Goal: Information Seeking & Learning: Learn about a topic

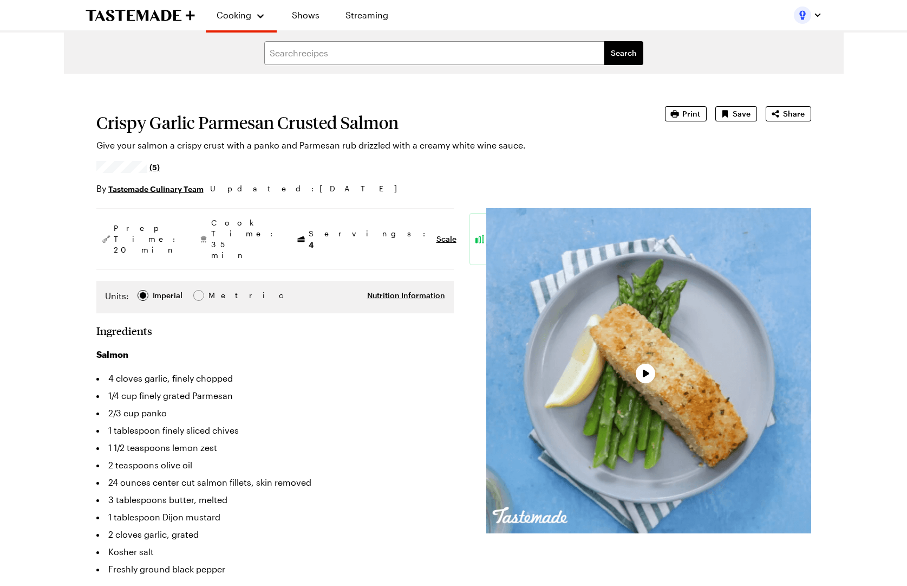
type textarea "x"
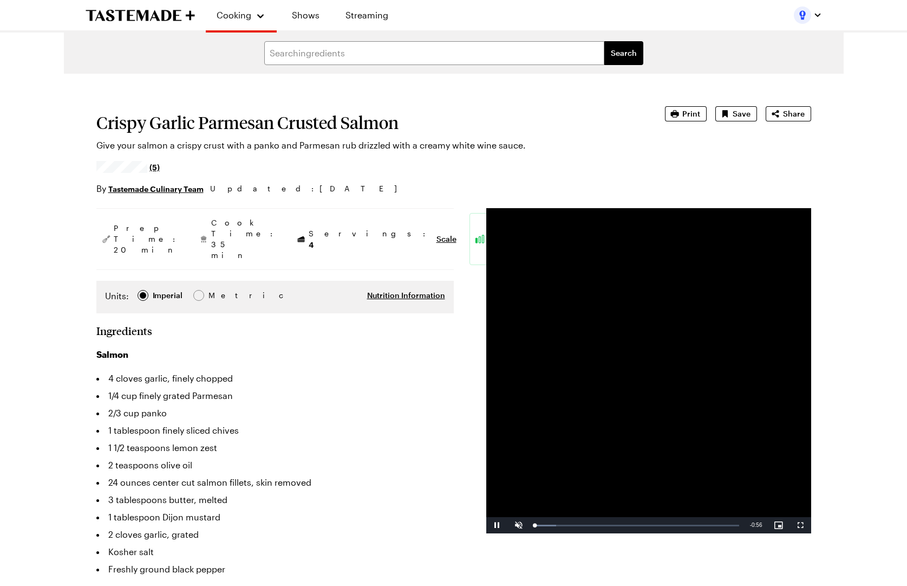
click at [740, 400] on video "Video Player" at bounding box center [648, 370] width 325 height 325
click at [732, 388] on video "Video Player" at bounding box center [648, 370] width 325 height 325
drag, startPoint x: 551, startPoint y: 525, endPoint x: 539, endPoint y: 527, distance: 12.1
click at [539, 526] on div "0:01" at bounding box center [537, 525] width 4 height 3
click at [495, 525] on span "Video Player" at bounding box center [497, 525] width 22 height 0
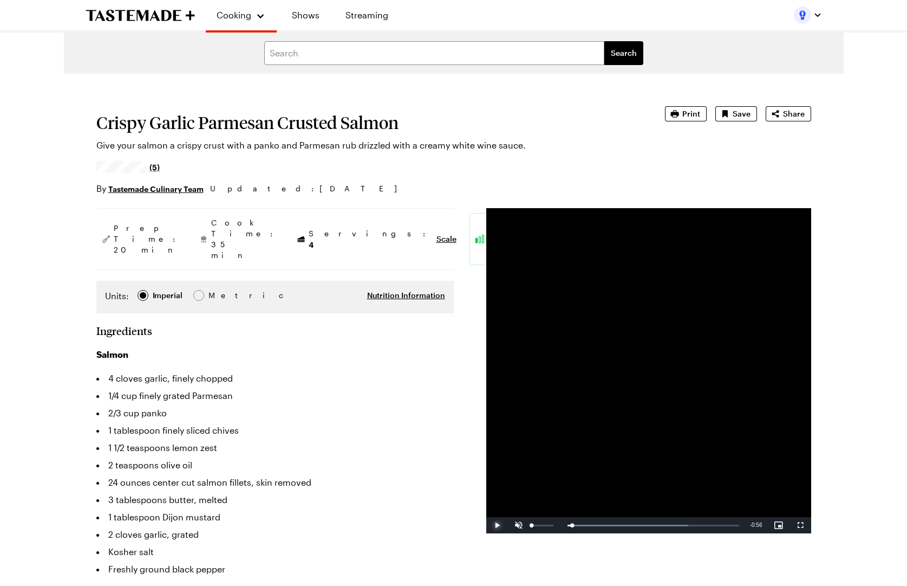
drag, startPoint x: 541, startPoint y: 527, endPoint x: 493, endPoint y: 521, distance: 48.1
click at [512, 524] on div "Play Unmute 0% Current Time 0:00 / Duration 0:56 Loaded : 70.36% 0:00 0:01 Stre…" at bounding box center [648, 525] width 325 height 16
click at [498, 525] on span "Video Player" at bounding box center [497, 525] width 22 height 0
click at [496, 525] on span "Video Player" at bounding box center [497, 525] width 22 height 0
click at [493, 525] on span "Video Player" at bounding box center [497, 525] width 22 height 0
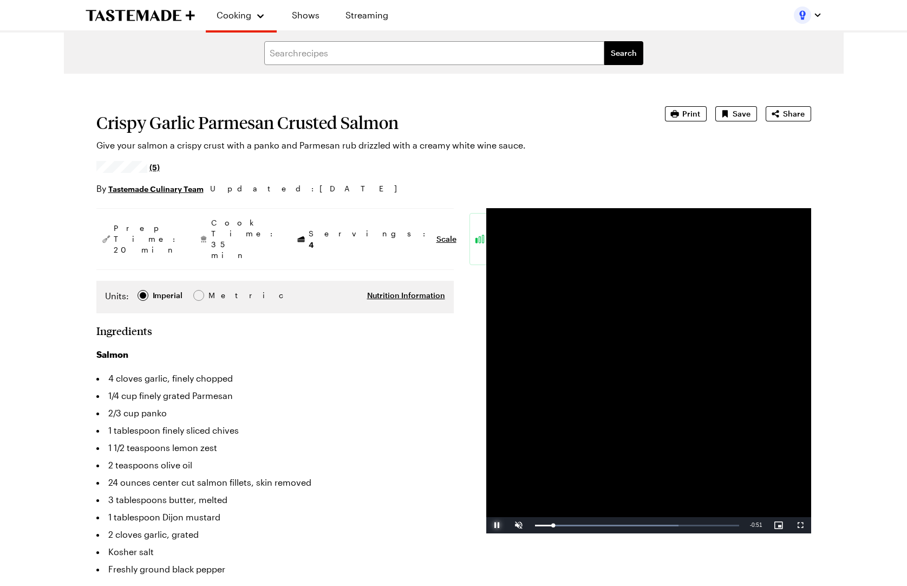
click at [494, 525] on span "Video Player" at bounding box center [497, 525] width 22 height 0
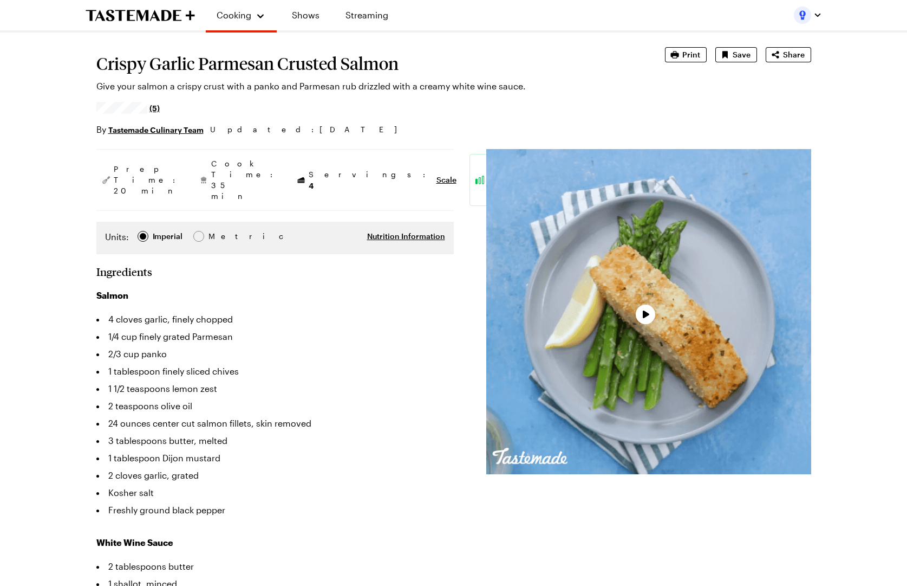
scroll to position [94, 0]
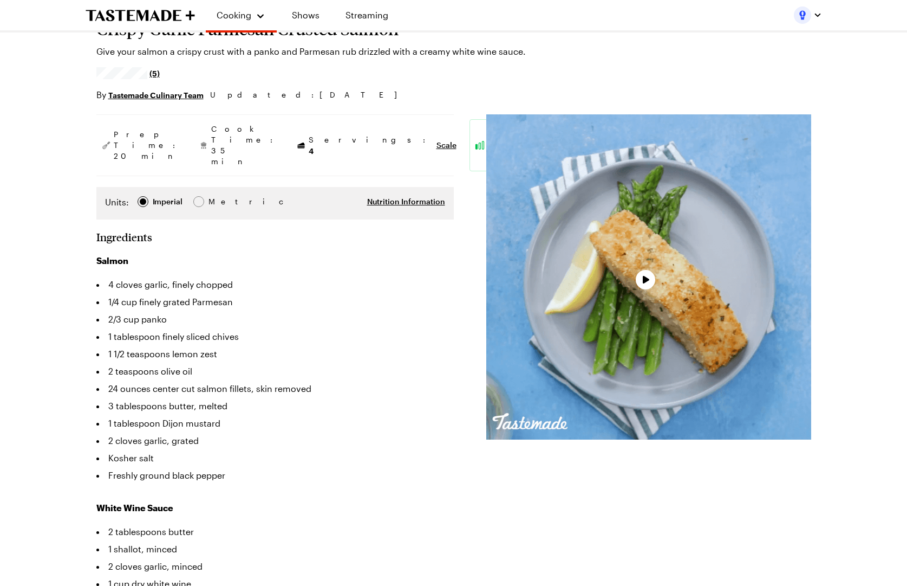
click at [606, 274] on div "Video Player" at bounding box center [648, 276] width 325 height 325
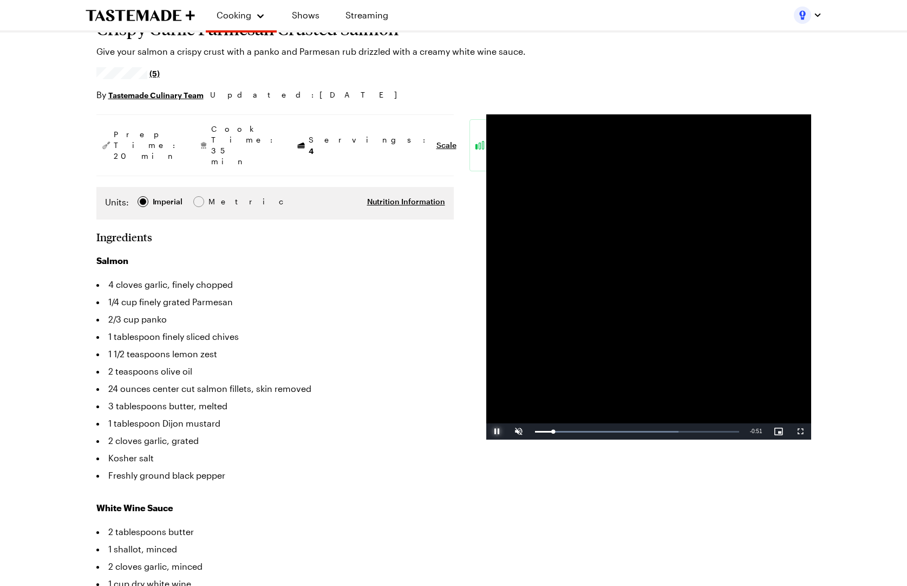
click at [497, 431] on span "Video Player" at bounding box center [497, 431] width 22 height 0
click at [554, 433] on div "0:05" at bounding box center [544, 431] width 18 height 3
type textarea "x"
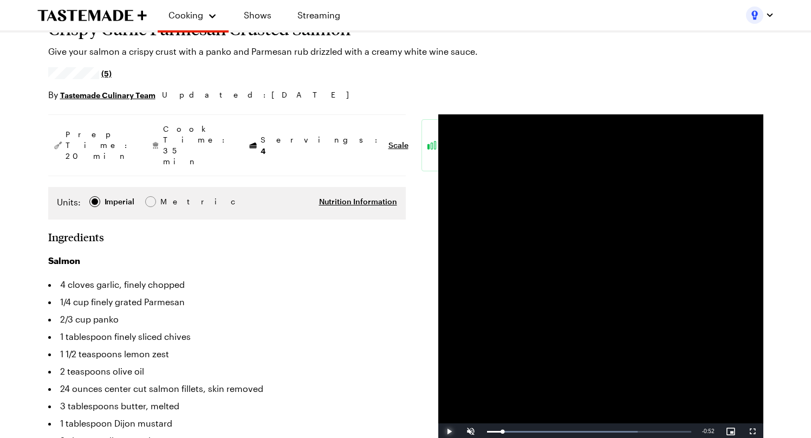
scroll to position [0, 0]
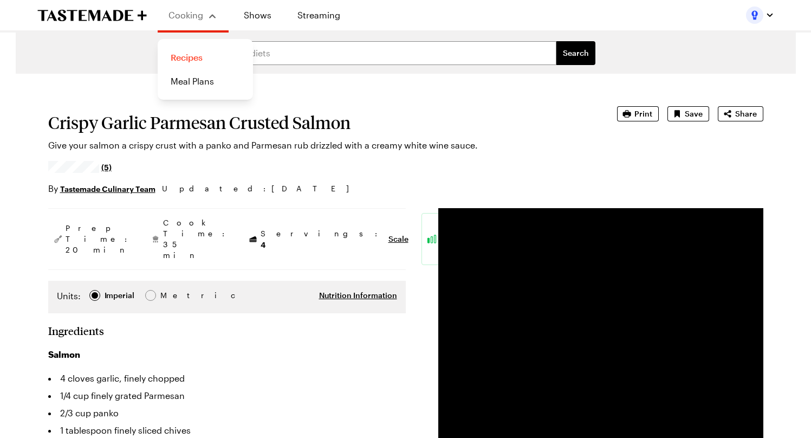
click at [200, 55] on link "Recipes" at bounding box center [205, 57] width 82 height 24
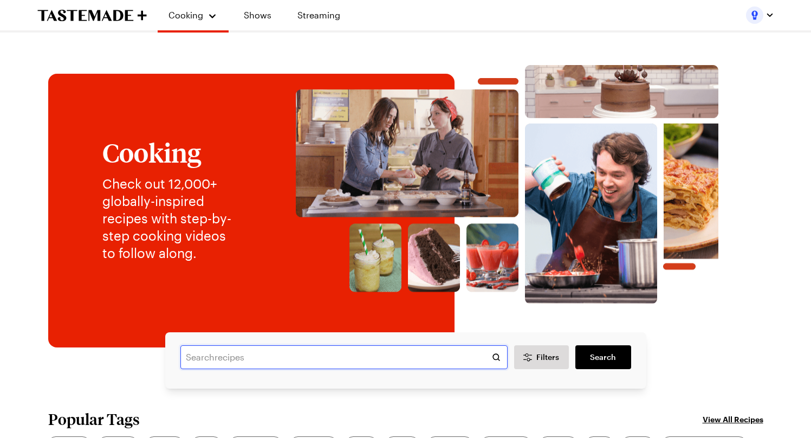
click at [275, 362] on input "text" at bounding box center [343, 357] width 327 height 24
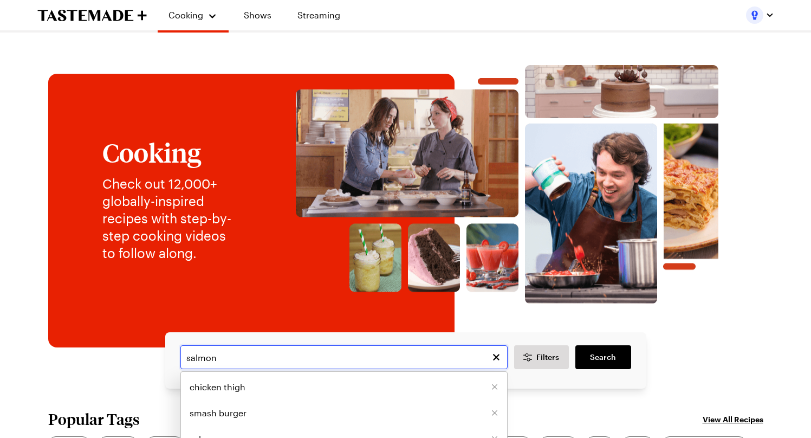
type input "salmon"
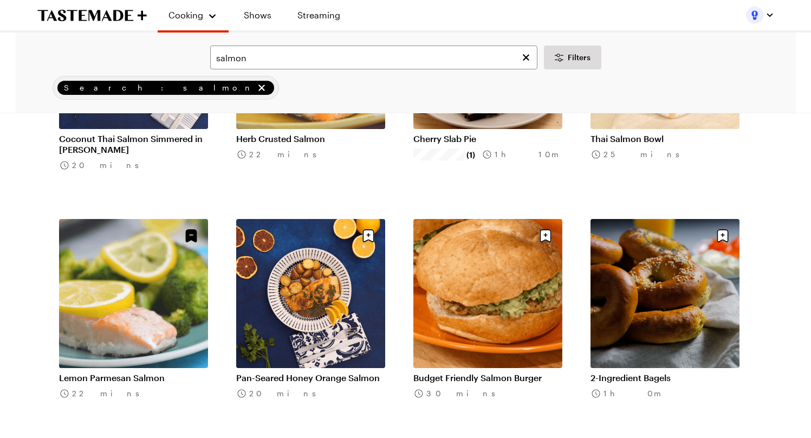
scroll to position [692, 0]
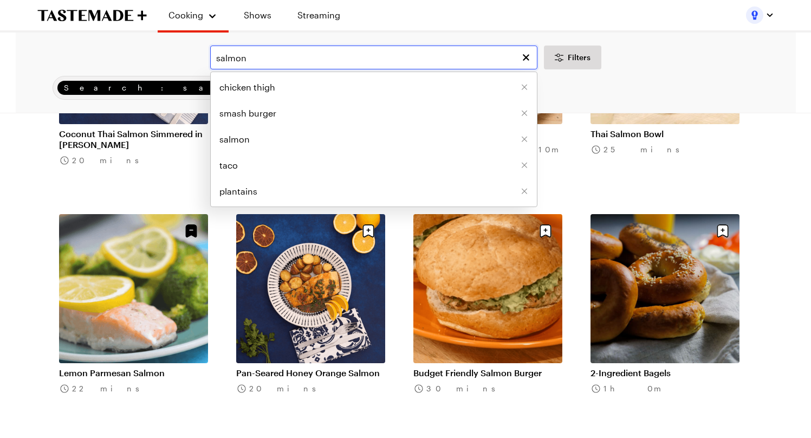
drag, startPoint x: 287, startPoint y: 58, endPoint x: 145, endPoint y: 58, distance: 142.4
click at [149, 58] on div "salmon chicken thigh smash burger salmon taco plantains Filters" at bounding box center [406, 57] width 750 height 24
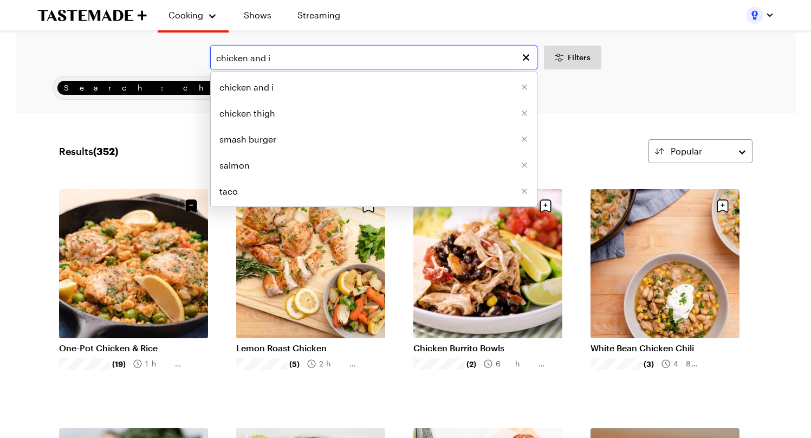
click at [315, 48] on input "chicken and i" at bounding box center [373, 57] width 327 height 24
type input "ramen"
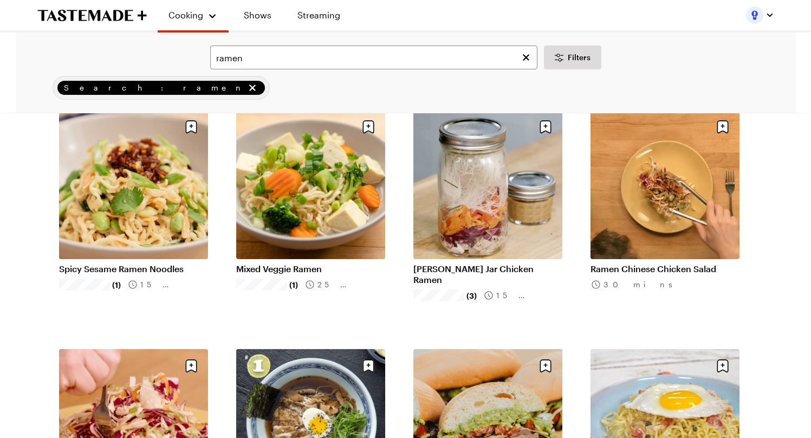
scroll to position [87, 0]
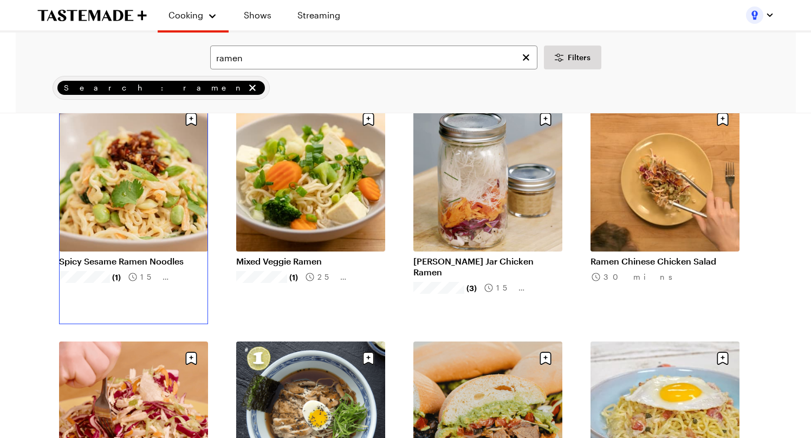
click at [138, 256] on link "Spicy Sesame Ramen Noodles" at bounding box center [133, 261] width 149 height 11
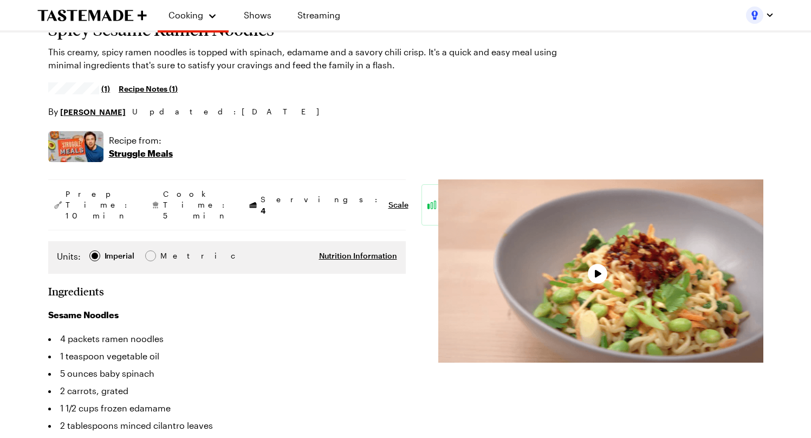
scroll to position [99, 0]
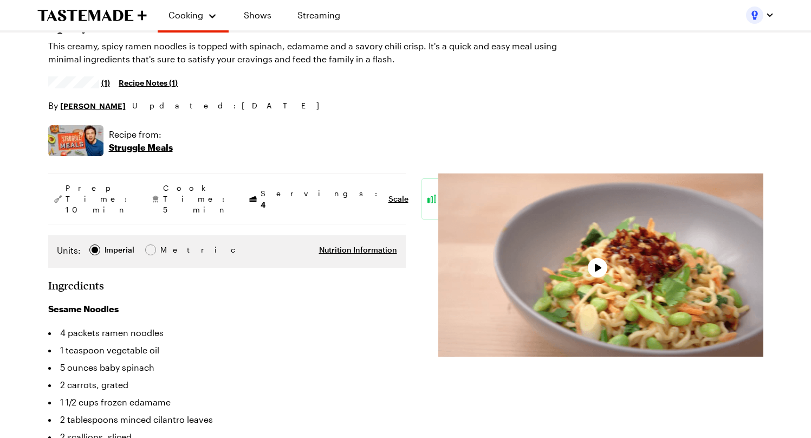
click at [527, 247] on div "Video Player" at bounding box center [600, 264] width 325 height 183
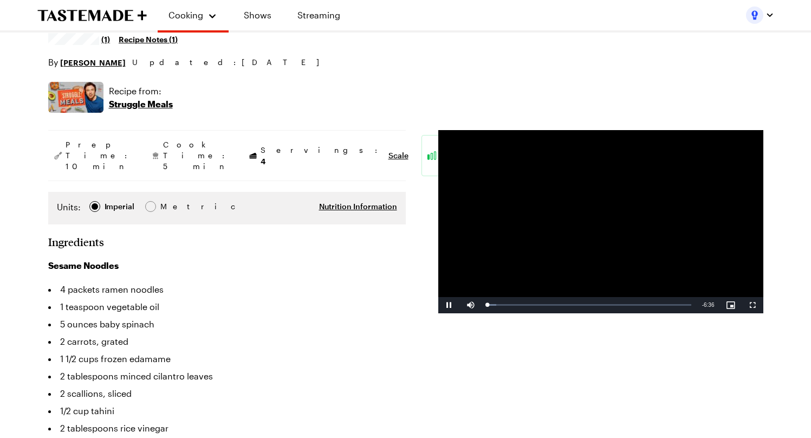
scroll to position [147, 0]
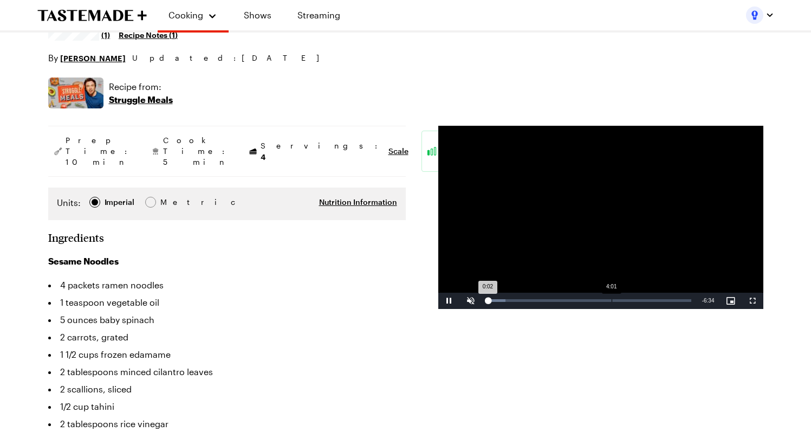
click at [610, 305] on div "Loaded : 9.09% 4:01 0:02" at bounding box center [589, 300] width 215 height 16
click at [645, 301] on div "Loaded : 62.80% 5:07 3:59" at bounding box center [589, 300] width 204 height 3
click at [673, 303] on div "Loaded : 77.90% 6:17 5:07" at bounding box center [589, 300] width 215 height 16
click at [682, 298] on div "Loaded : 100.00% 6:19 6:04" at bounding box center [589, 300] width 215 height 16
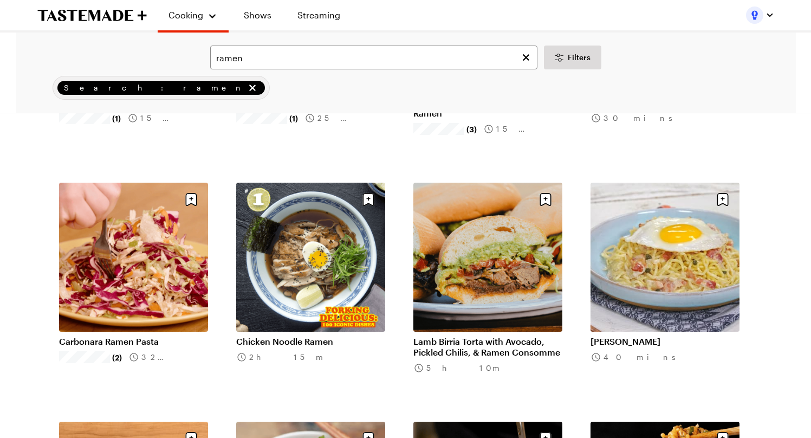
scroll to position [290, 0]
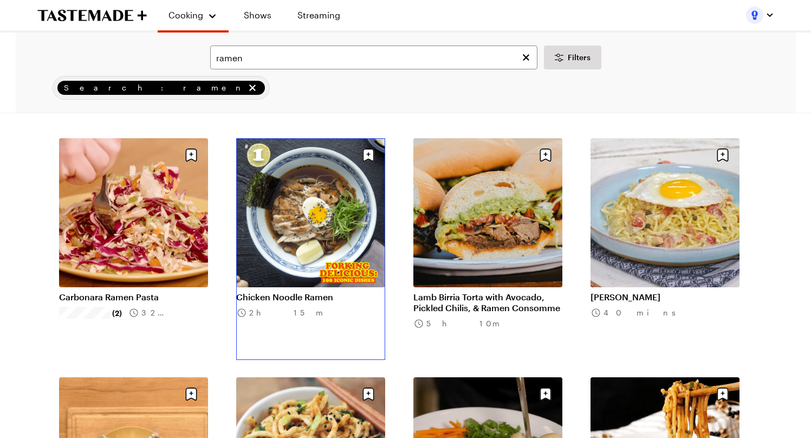
click at [304, 291] on link "Chicken Noodle Ramen" at bounding box center [310, 296] width 149 height 11
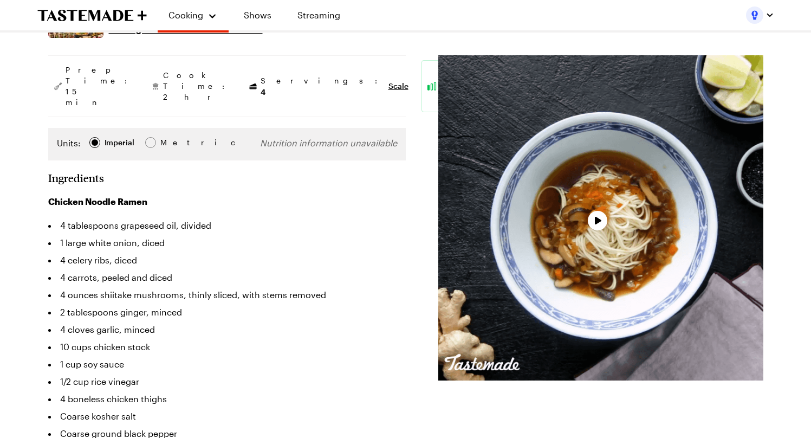
scroll to position [174, 0]
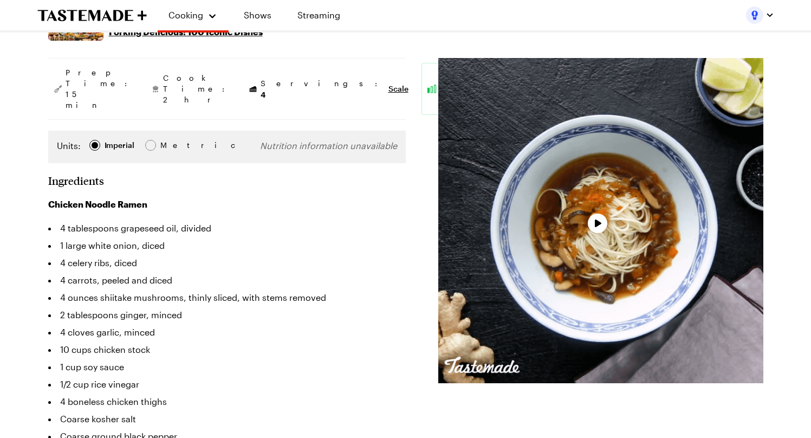
click at [634, 219] on div "Video Player" at bounding box center [600, 220] width 325 height 325
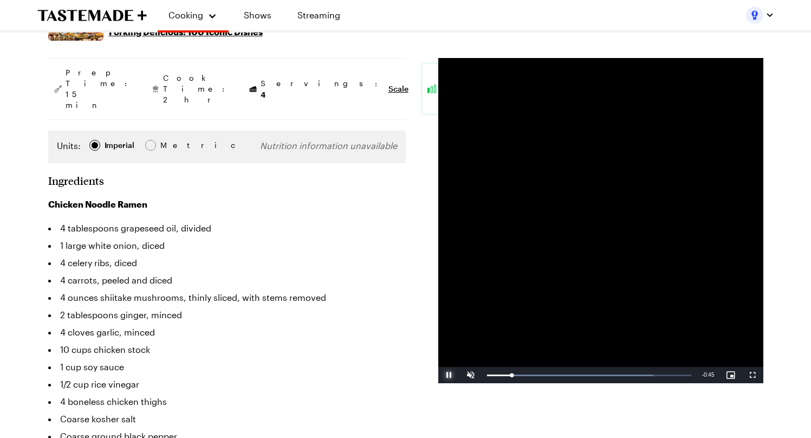
click at [452, 375] on span "Video Player" at bounding box center [449, 375] width 22 height 0
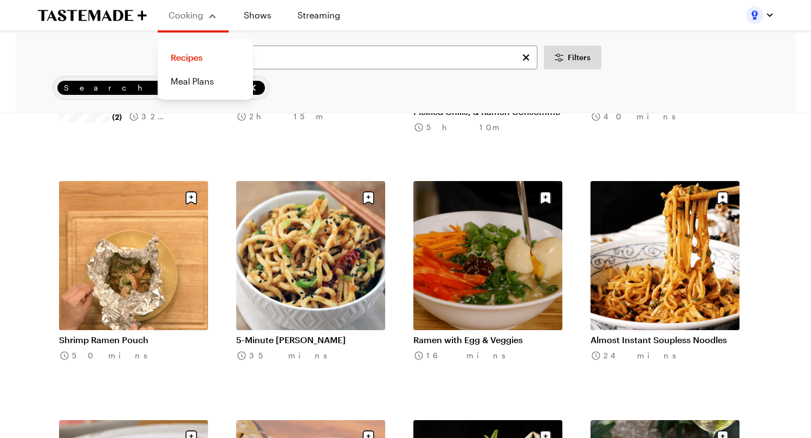
scroll to position [502, 0]
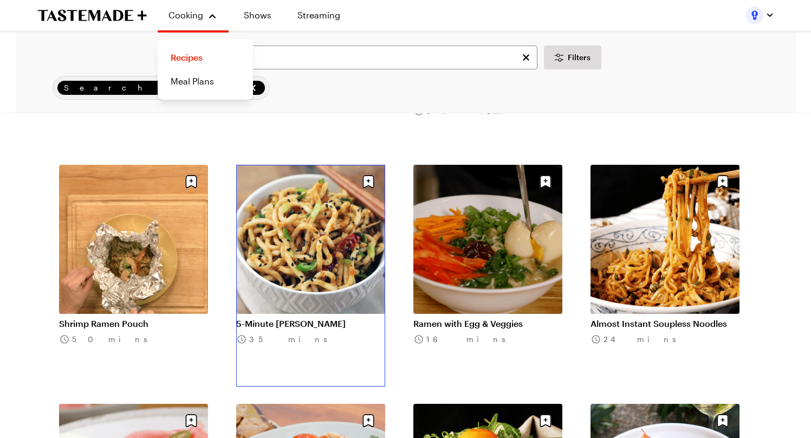
click at [370, 318] on link "5-Minute Udon Noodles" at bounding box center [310, 323] width 149 height 11
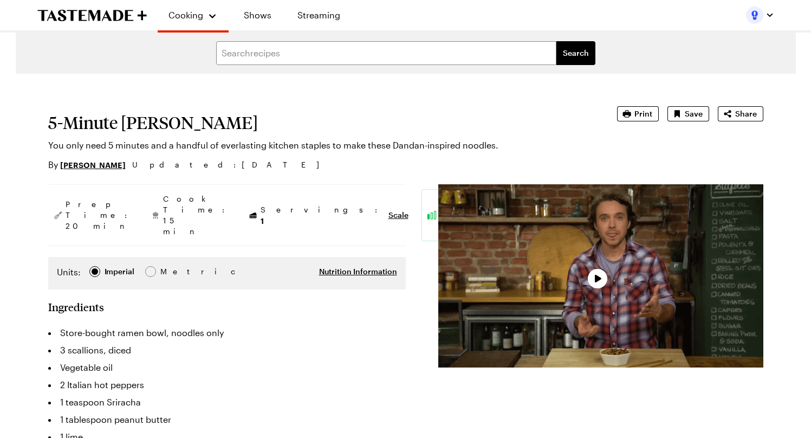
click at [567, 275] on div "Video Player" at bounding box center [600, 275] width 325 height 183
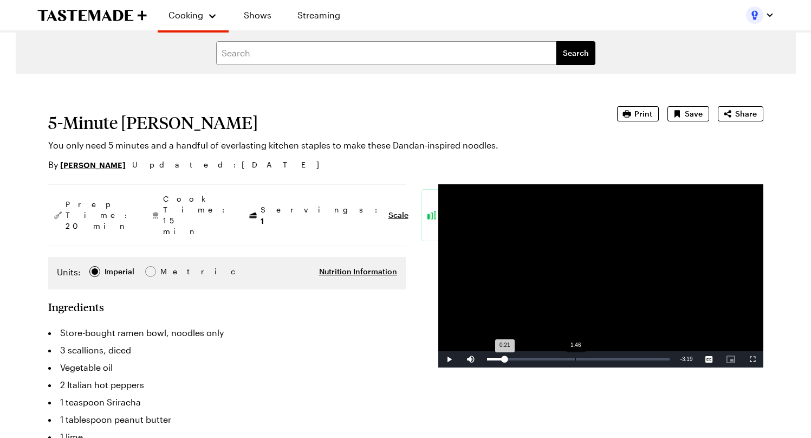
drag, startPoint x: 504, startPoint y: 360, endPoint x: 624, endPoint y: 358, distance: 119.7
click at [576, 358] on div "1:46" at bounding box center [575, 358] width 1 height 3
click at [624, 358] on div "Loaded : 0.00% 2:45 2:45" at bounding box center [578, 358] width 183 height 3
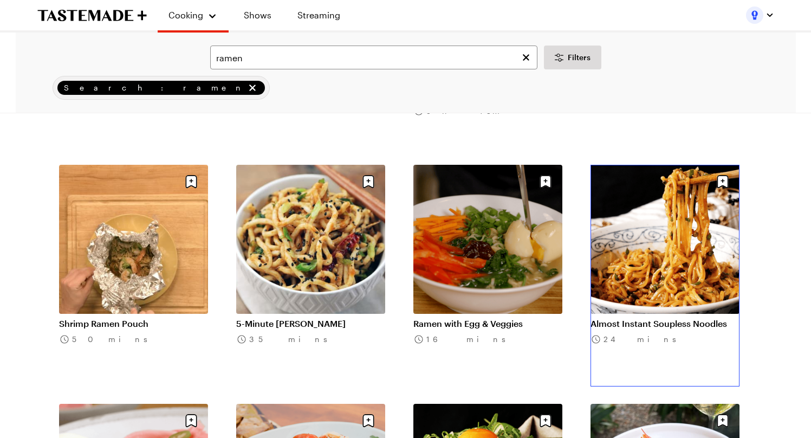
click at [629, 318] on link "Almost Instant Soupless Noodles" at bounding box center [664, 323] width 149 height 11
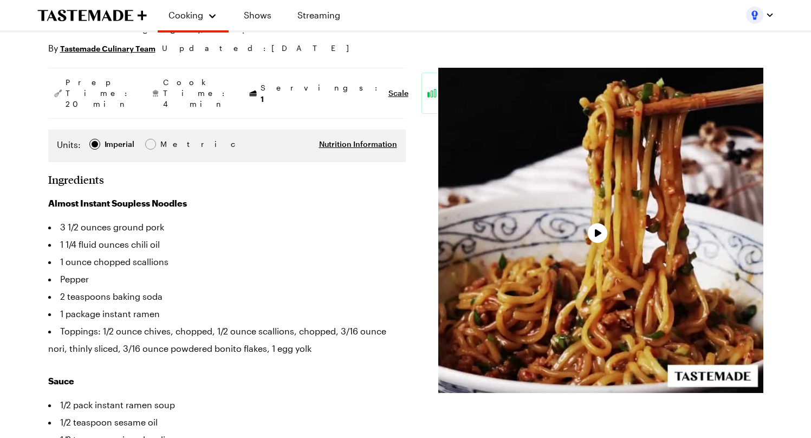
scroll to position [118, 0]
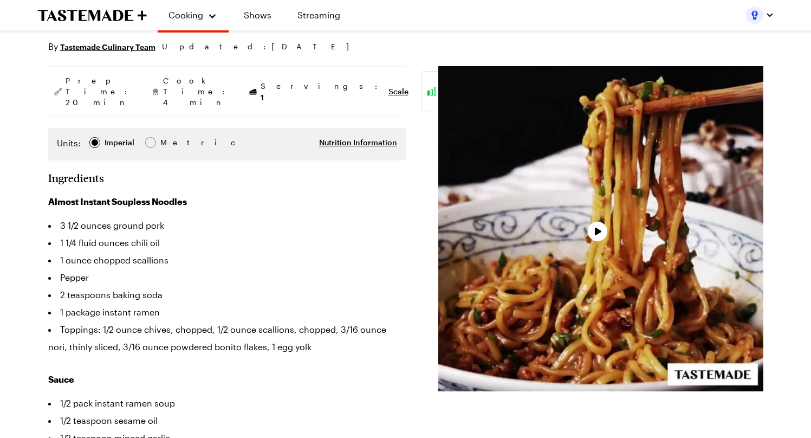
click at [600, 250] on div "Video Player" at bounding box center [600, 228] width 325 height 325
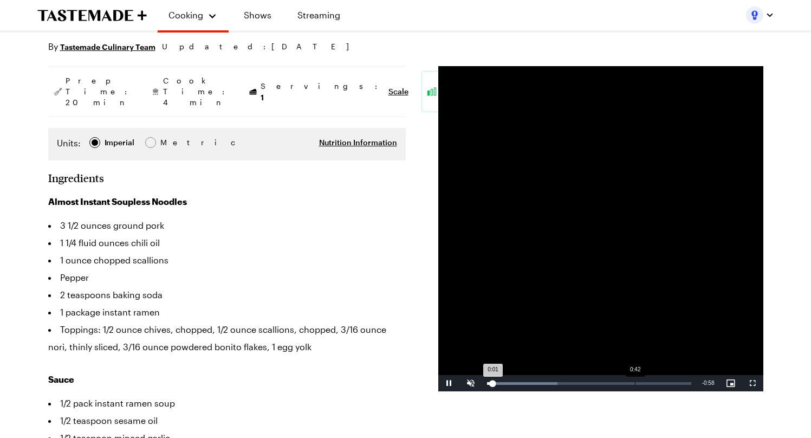
click at [635, 378] on div "Loaded : 34.63% 0:42 0:01" at bounding box center [589, 383] width 215 height 16
click at [651, 382] on div "0:50" at bounding box center [575, 383] width 176 height 3
click at [643, 382] on div "Loaded : 100.00% 0:45 0:48" at bounding box center [589, 383] width 204 height 3
click at [513, 383] on div "Loaded : 100.00% 0:00 0:47" at bounding box center [589, 383] width 215 height 16
click at [513, 383] on div "Loaded : 0.00% 0:00 0:05" at bounding box center [589, 383] width 204 height 3
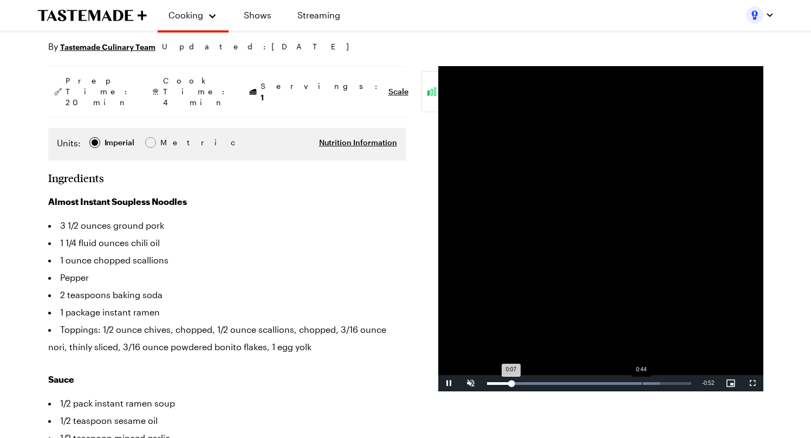
click at [640, 380] on div "Loaded : 84.74% 0:44 0:07" at bounding box center [589, 383] width 215 height 16
click at [627, 382] on div "0:40" at bounding box center [627, 383] width 1 height 3
click at [632, 382] on div "Progress Bar" at bounding box center [614, 383] width 153 height 3
click at [451, 383] on span "Video Player" at bounding box center [449, 383] width 22 height 0
click at [453, 383] on span "Video Player" at bounding box center [449, 383] width 22 height 0
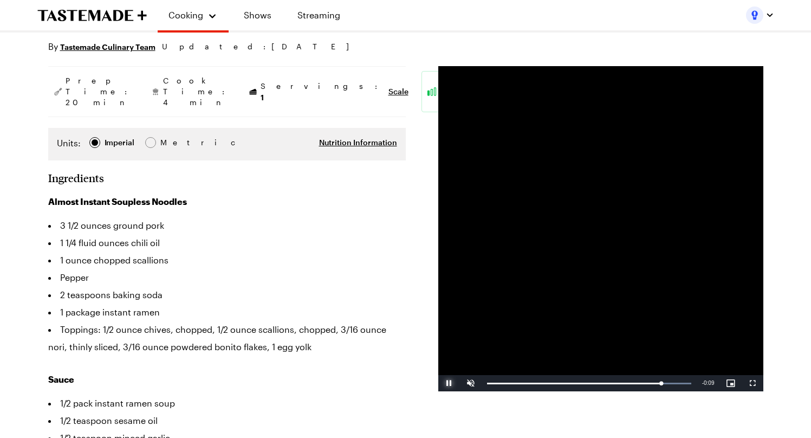
click at [446, 383] on span "Video Player" at bounding box center [449, 383] width 22 height 0
click at [665, 391] on div "Loaded : 100.00% 0:04 0:51" at bounding box center [589, 383] width 215 height 16
click at [664, 383] on div "0:51" at bounding box center [576, 383] width 178 height 3
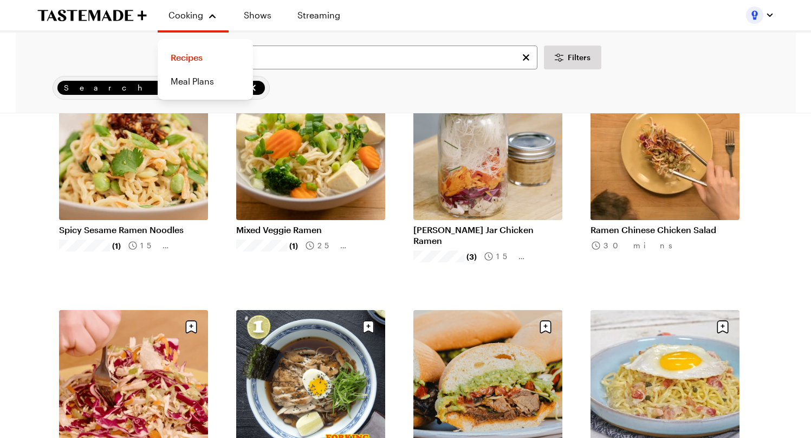
scroll to position [502, 0]
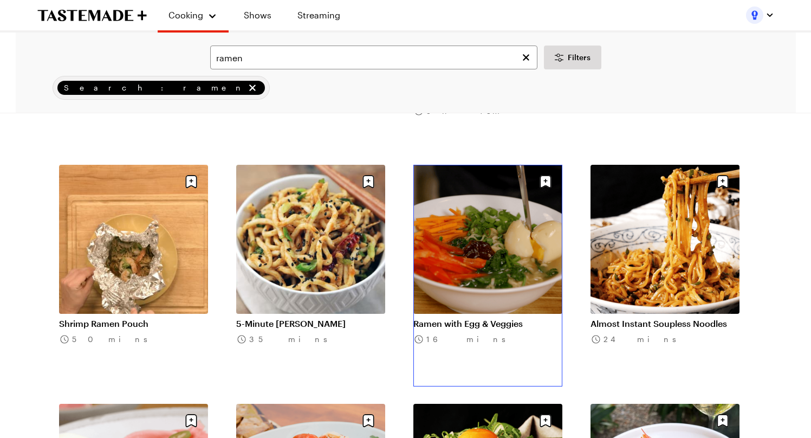
click at [512, 318] on link "Ramen with Egg & Veggies" at bounding box center [487, 323] width 149 height 11
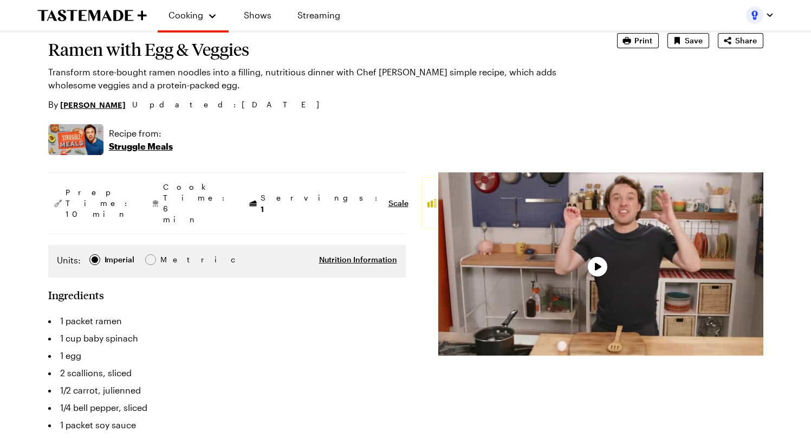
scroll to position [208, 0]
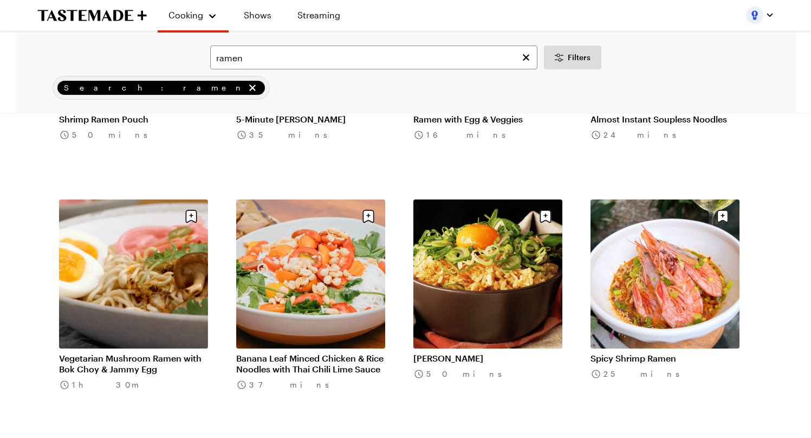
scroll to position [707, 0]
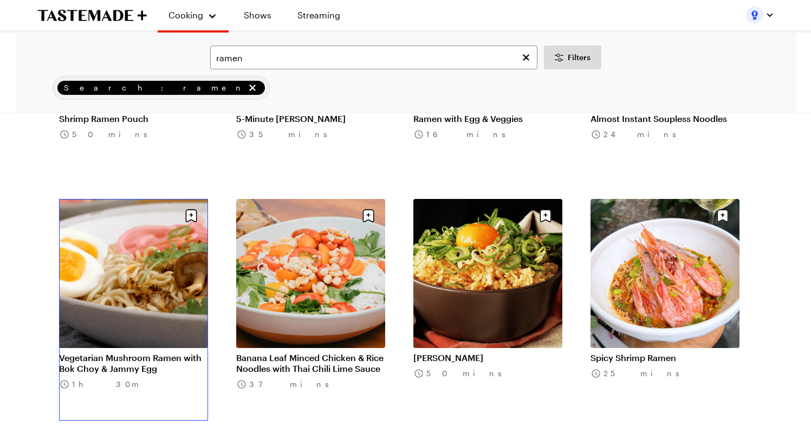
click at [133, 352] on link "Vegetarian Mushroom Ramen with Bok Choy & Jammy Egg" at bounding box center [133, 363] width 149 height 22
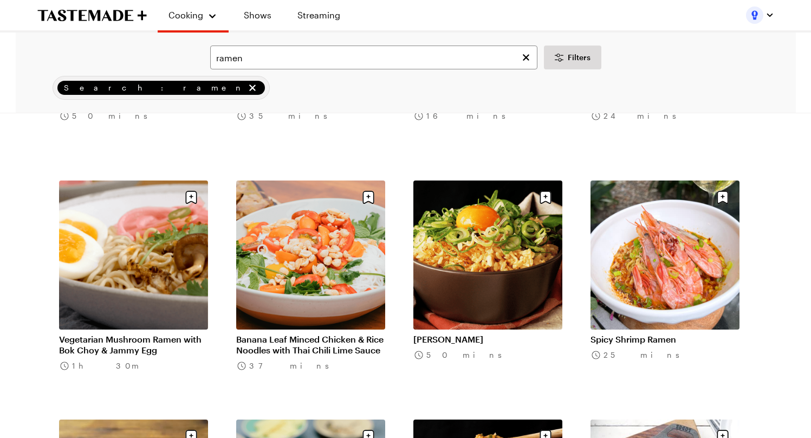
scroll to position [727, 0]
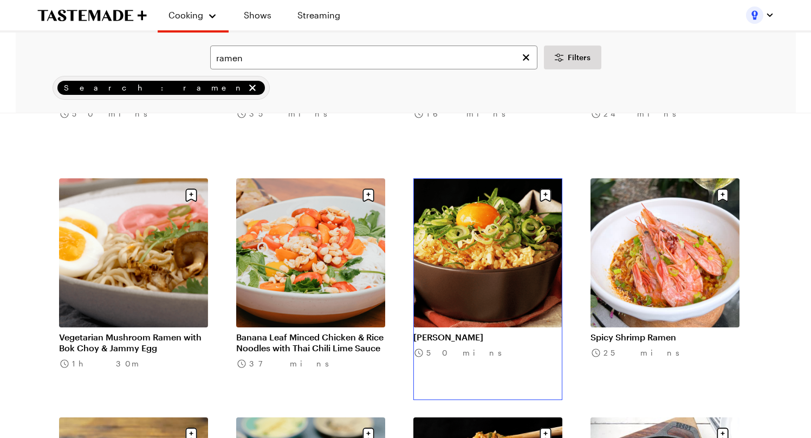
click at [528, 331] on link "Ramen Rice" at bounding box center [487, 336] width 149 height 11
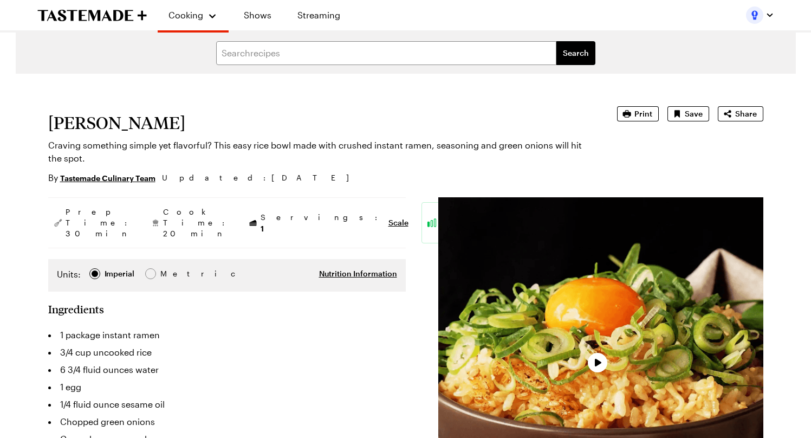
click at [525, 274] on div "Video Player" at bounding box center [600, 359] width 325 height 325
type textarea "x"
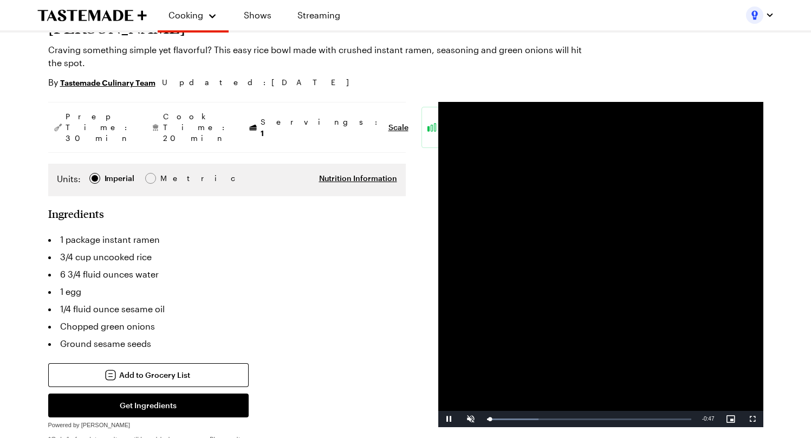
scroll to position [100, 0]
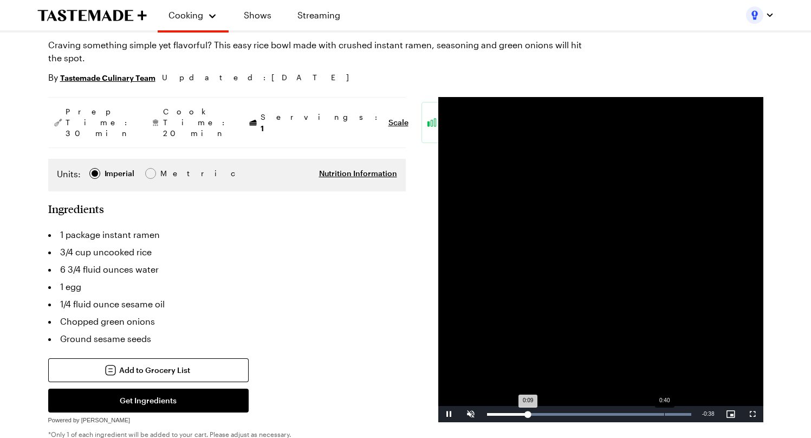
click at [652, 413] on div "Loaded : 100.00% 0:40 0:09" at bounding box center [589, 414] width 204 height 3
click at [655, 411] on div "Loaded : 100.00% 0:38 0:43" at bounding box center [589, 414] width 215 height 16
click at [634, 412] on div "Loaded : 100.00% 0:34 0:41" at bounding box center [589, 414] width 215 height 16
click at [640, 413] on div "0:35" at bounding box center [564, 414] width 154 height 3
click at [627, 413] on div "Loaded : 100.00% 0:32 0:43" at bounding box center [589, 414] width 204 height 3
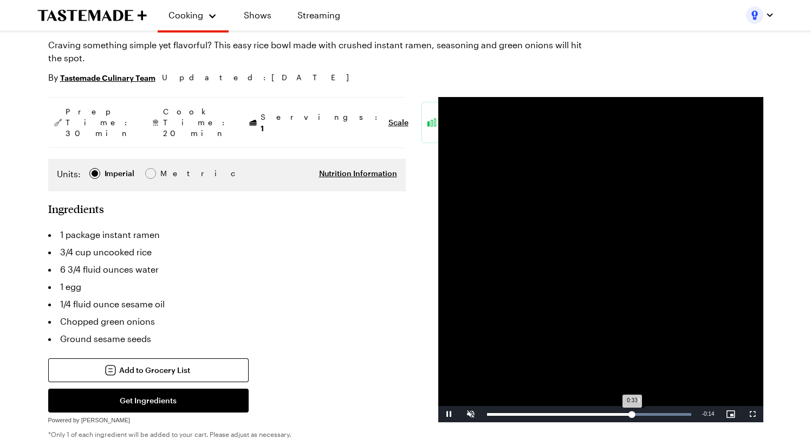
click at [632, 413] on div "0:33" at bounding box center [559, 414] width 145 height 3
click at [644, 413] on div "Loaded : 100.00% 0:36 0:38" at bounding box center [589, 414] width 204 height 3
click at [446, 414] on span "Video Player" at bounding box center [449, 414] width 22 height 0
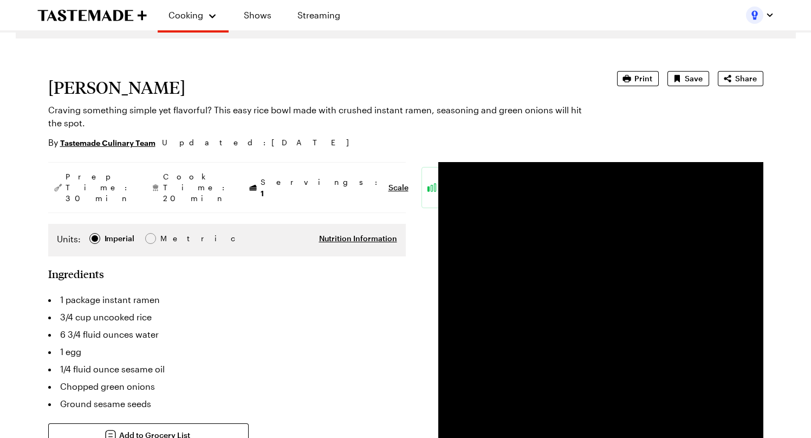
scroll to position [0, 0]
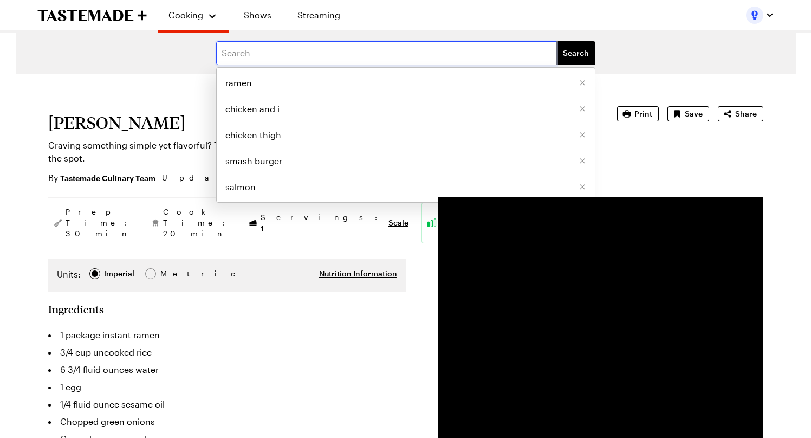
click at [356, 57] on input "text" at bounding box center [386, 53] width 340 height 24
type input "chicken bowl"
click at [556, 41] on button "Search" at bounding box center [575, 53] width 39 height 24
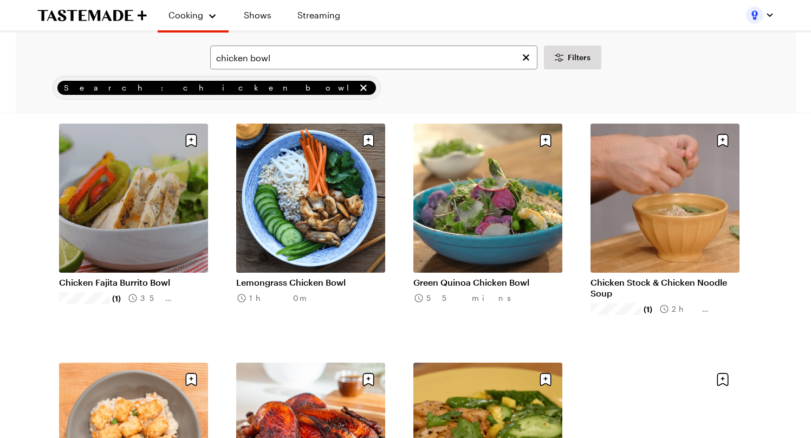
scroll to position [88, 0]
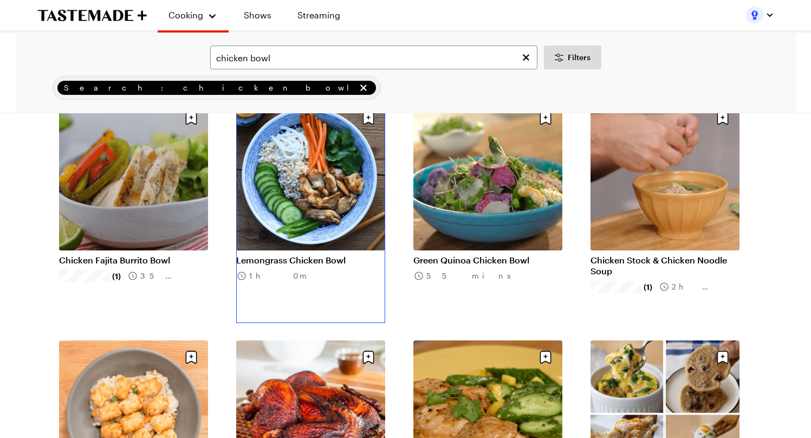
click at [300, 255] on link "Lemongrass Chicken Bowl" at bounding box center [310, 260] width 149 height 11
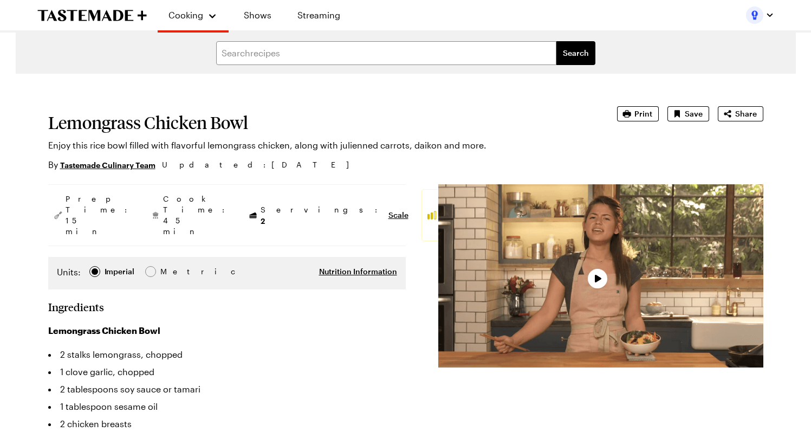
type textarea "x"
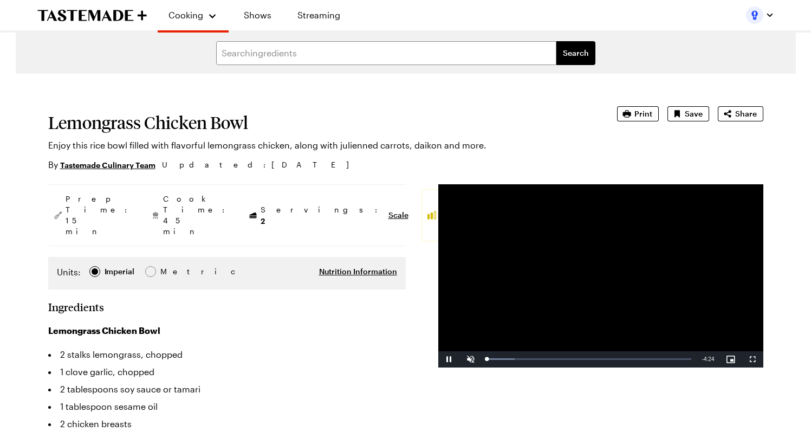
click at [564, 303] on video "Video Player" at bounding box center [600, 275] width 325 height 183
click at [521, 332] on video "Video Player" at bounding box center [600, 275] width 325 height 183
click at [500, 361] on div "Loaded : 13.53% 0:17 0:01" at bounding box center [589, 359] width 215 height 16
drag, startPoint x: 522, startPoint y: 362, endPoint x: 552, endPoint y: 363, distance: 30.9
click at [527, 362] on div "Loaded : 13.53% 0:45 0:45" at bounding box center [589, 359] width 215 height 16
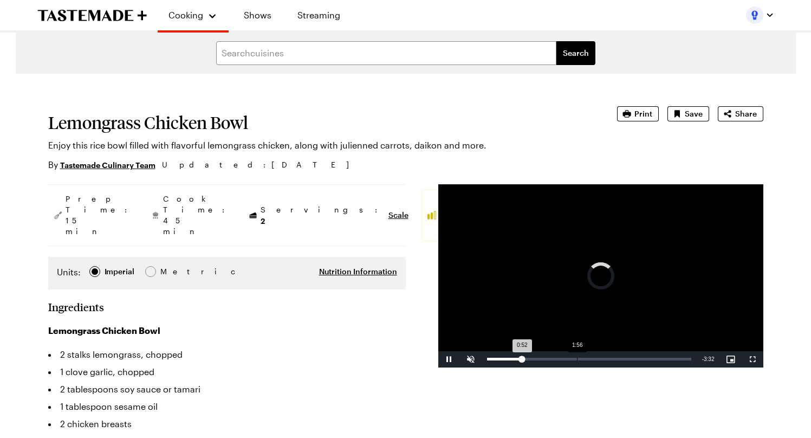
drag, startPoint x: 577, startPoint y: 360, endPoint x: 597, endPoint y: 362, distance: 20.6
click at [577, 360] on div "Loaded : 0.00% 1:56 0:52" at bounding box center [589, 359] width 215 height 16
click at [624, 358] on div "2:58" at bounding box center [624, 358] width 1 height 3
click at [649, 363] on div "Loaded : 67.64% 3:30 2:58" at bounding box center [589, 359] width 215 height 16
click at [667, 362] on div "Loaded : 81.17% 3:51 3:30" at bounding box center [589, 359] width 215 height 16
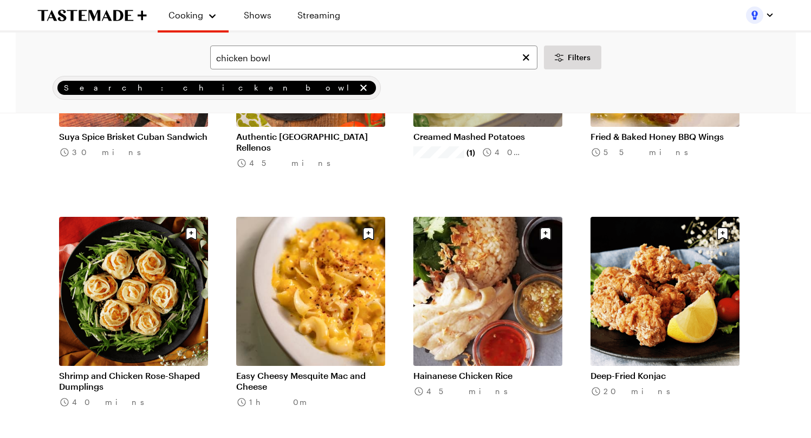
scroll to position [1179, 0]
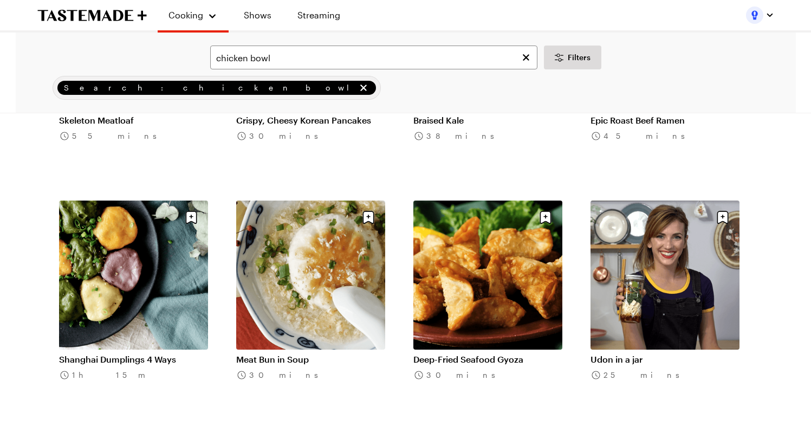
scroll to position [1660, 2]
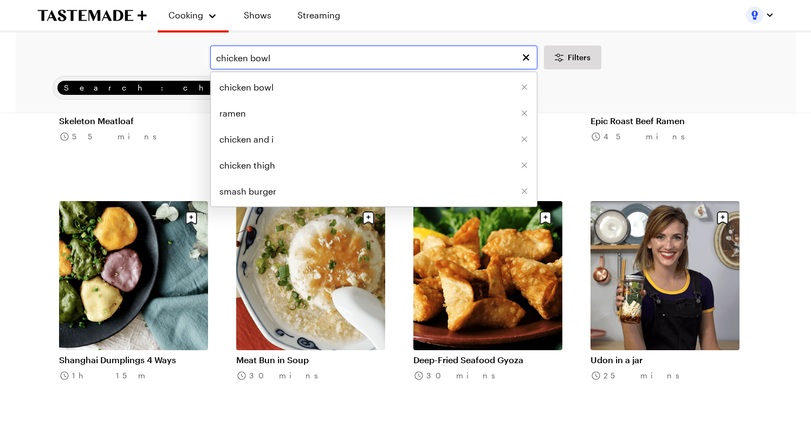
click at [257, 59] on input "chicken bowl" at bounding box center [373, 57] width 327 height 24
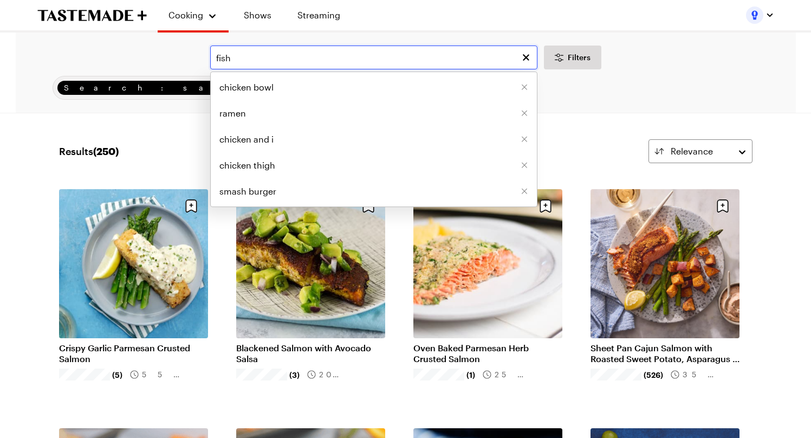
type input "fish"
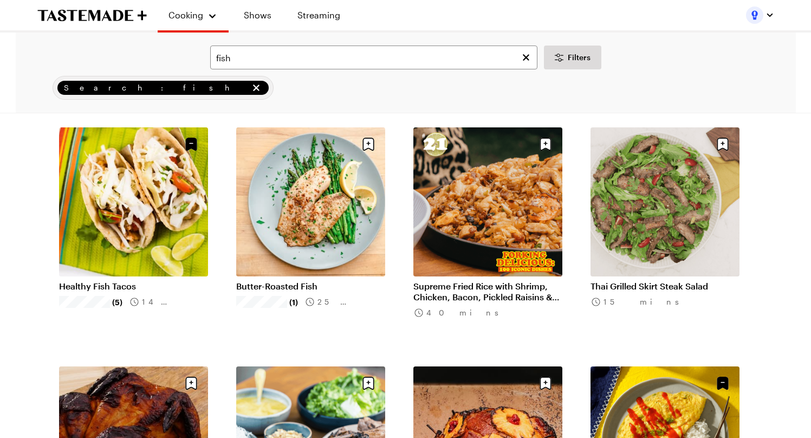
scroll to position [113, 0]
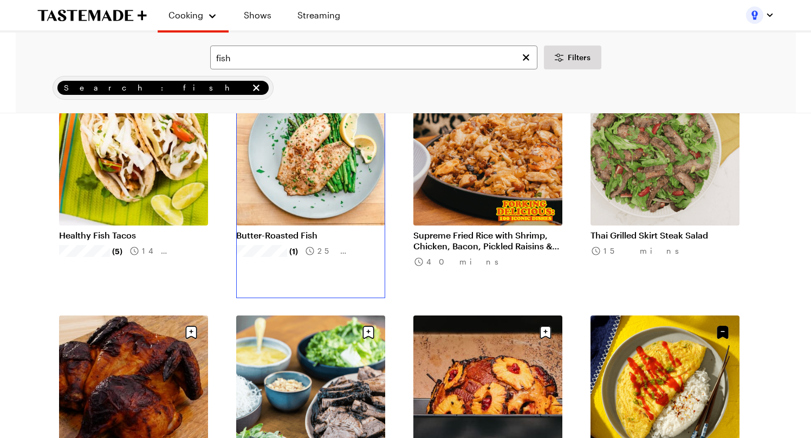
click at [304, 230] on link "Butter-Roasted Fish" at bounding box center [310, 235] width 149 height 11
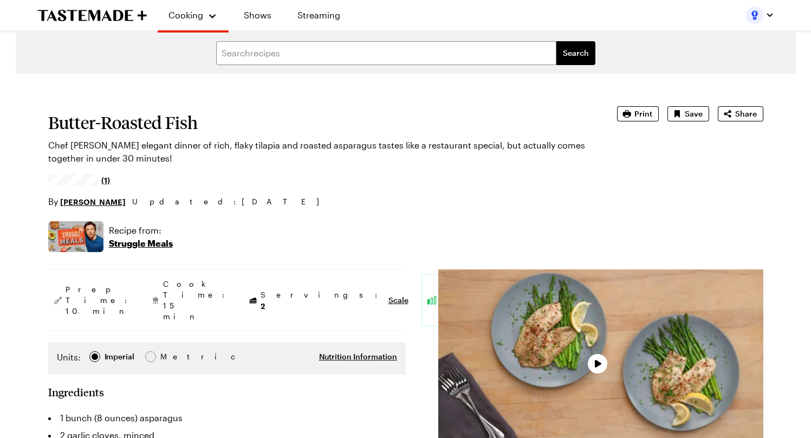
type textarea "x"
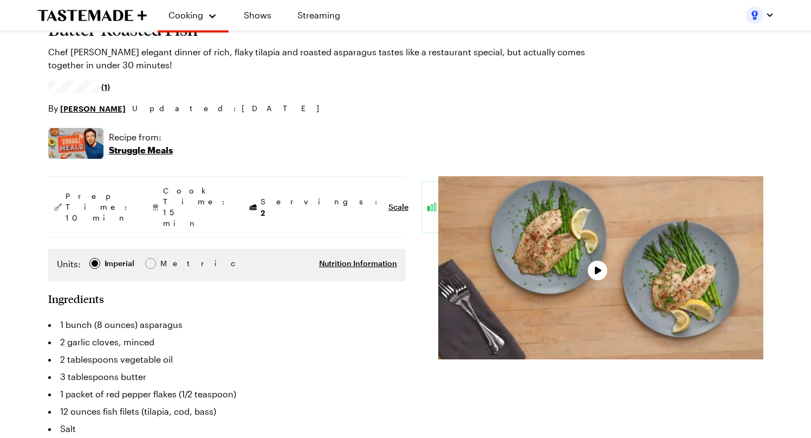
scroll to position [140, 0]
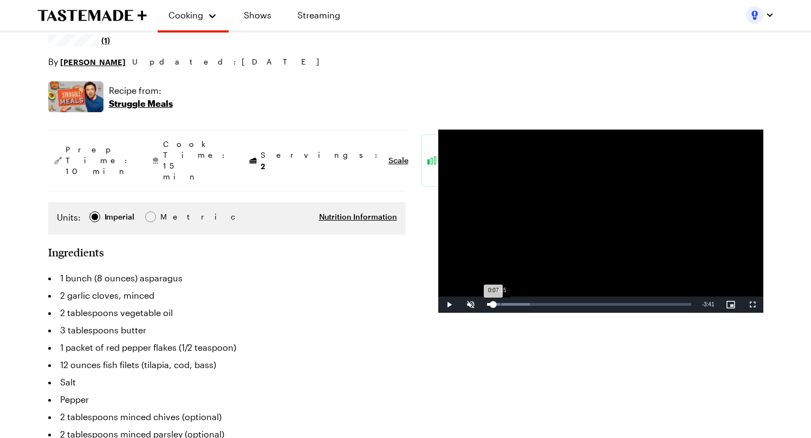
click at [500, 305] on div "0:15" at bounding box center [500, 304] width 1 height 3
click at [494, 305] on div "0:12" at bounding box center [492, 304] width 11 height 3
drag, startPoint x: 519, startPoint y: 304, endPoint x: 467, endPoint y: 307, distance: 52.6
click at [467, 307] on div "Play Unmute 83% Current Time 0:00 / Duration 3:56 Loaded : 25.68% 0:01 0:00 Str…" at bounding box center [600, 304] width 325 height 16
click at [490, 304] on div "0:03" at bounding box center [488, 304] width 3 height 3
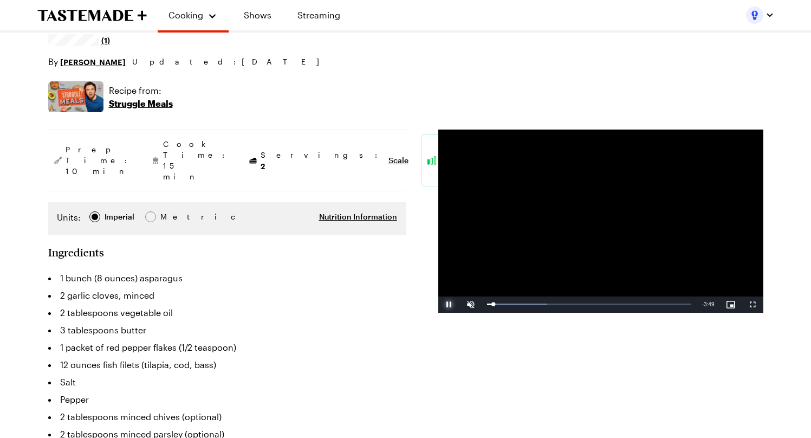
click at [443, 304] on span "Video Player" at bounding box center [449, 304] width 22 height 0
